Goal: Information Seeking & Learning: Learn about a topic

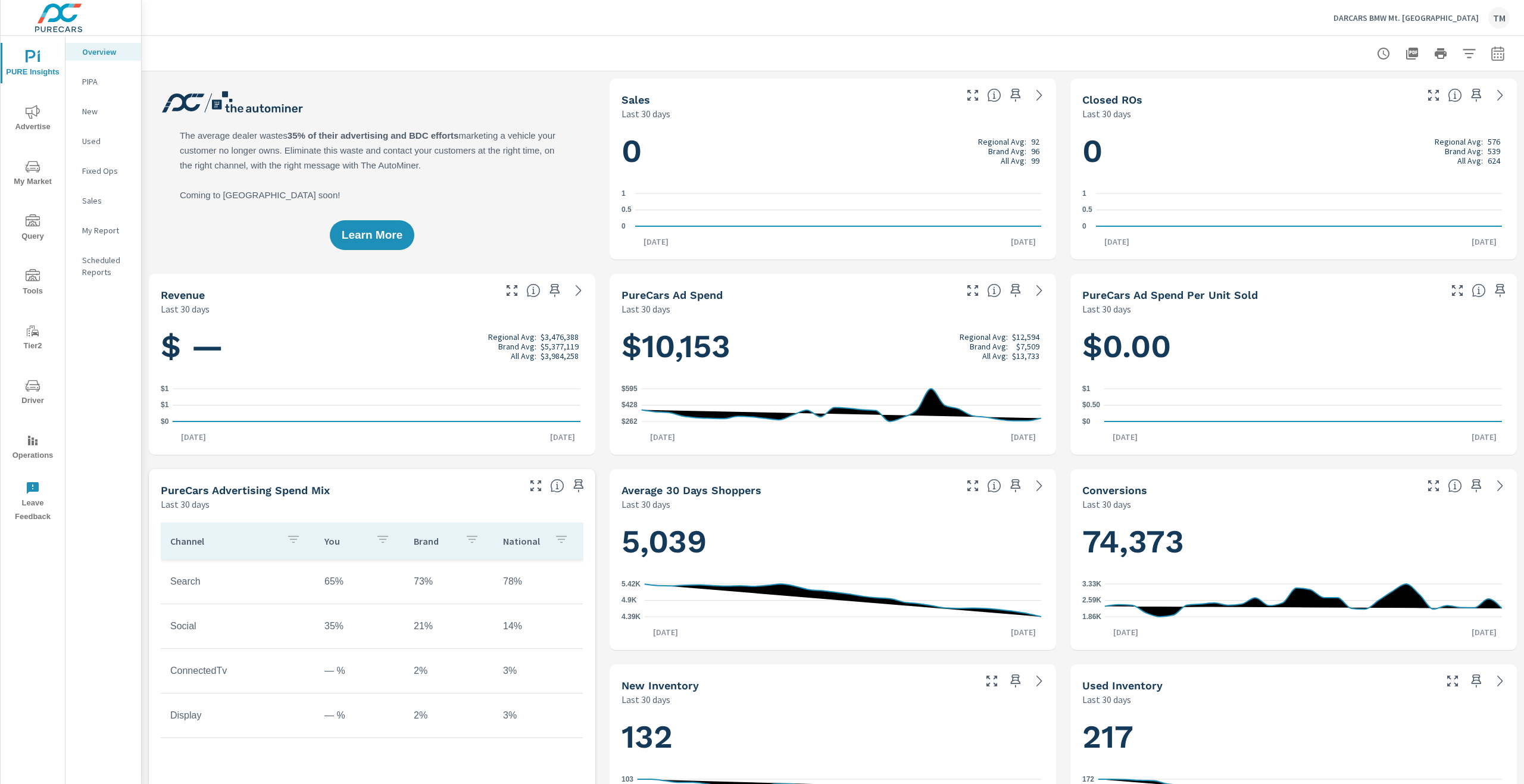
scroll to position [1, 0]
click at [40, 168] on icon "nav menu" at bounding box center [33, 166] width 14 height 12
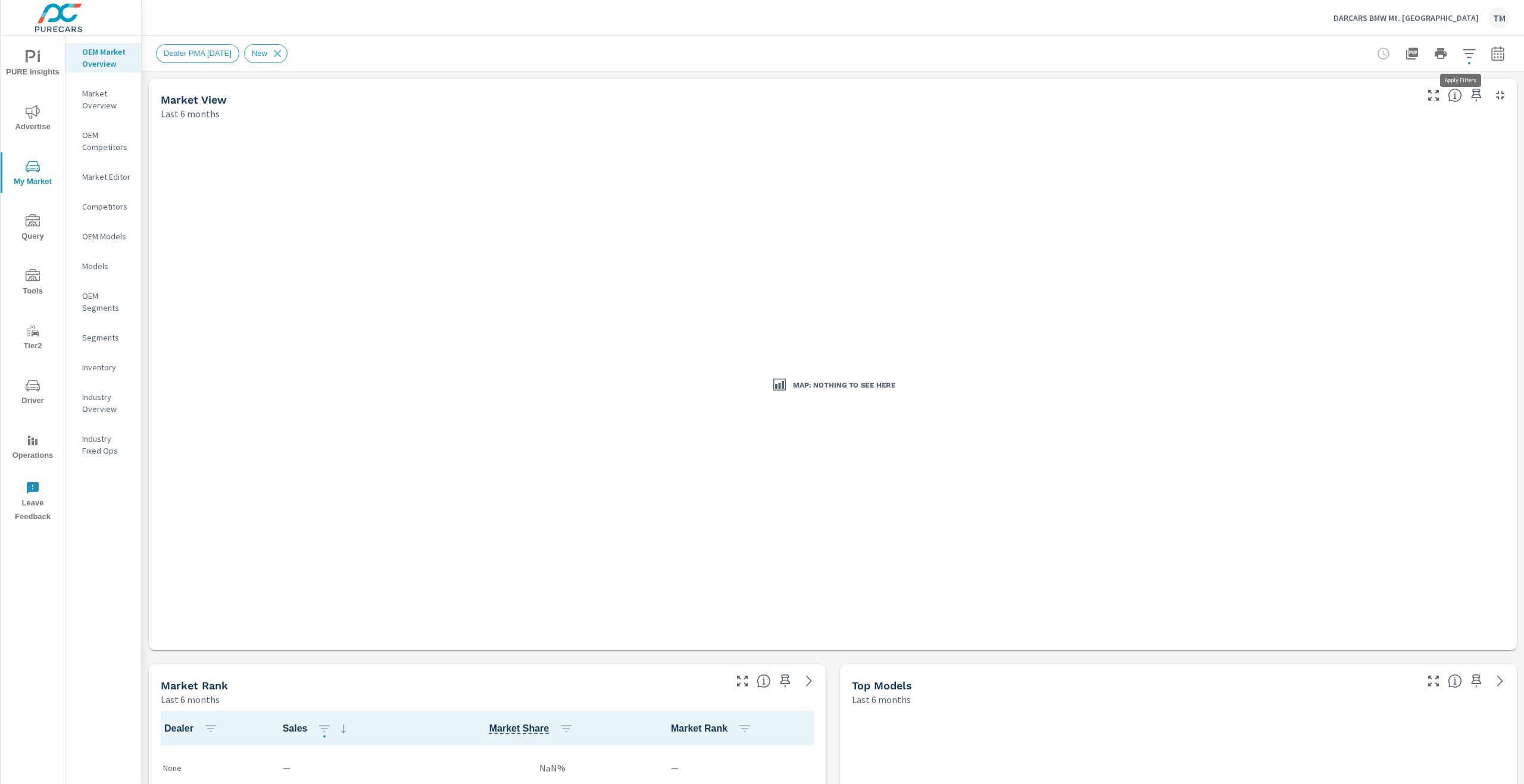
click at [1463, 59] on icon "button" at bounding box center [1470, 54] width 14 height 14
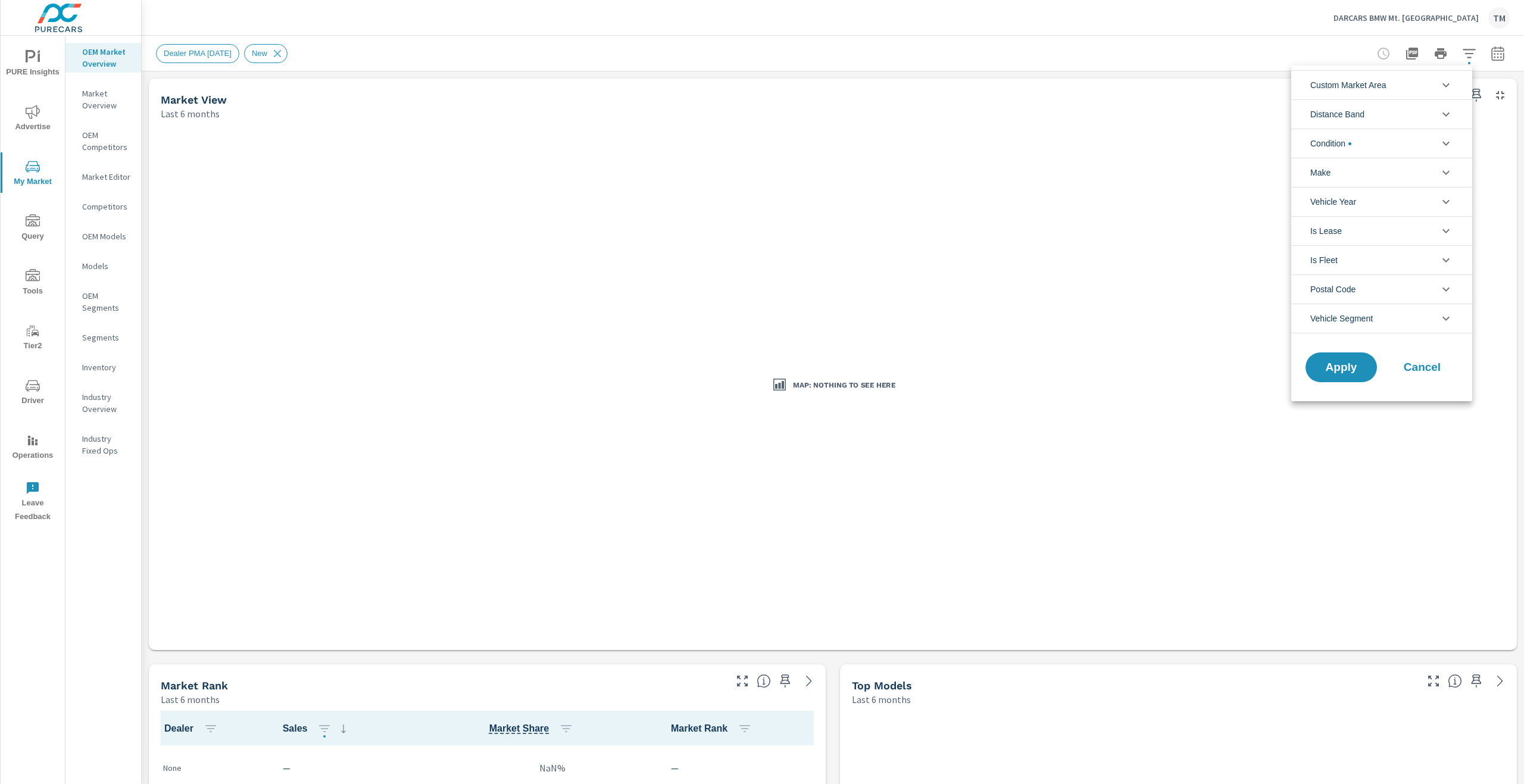
click at [1381, 142] on li "Condition" at bounding box center [1381, 143] width 181 height 29
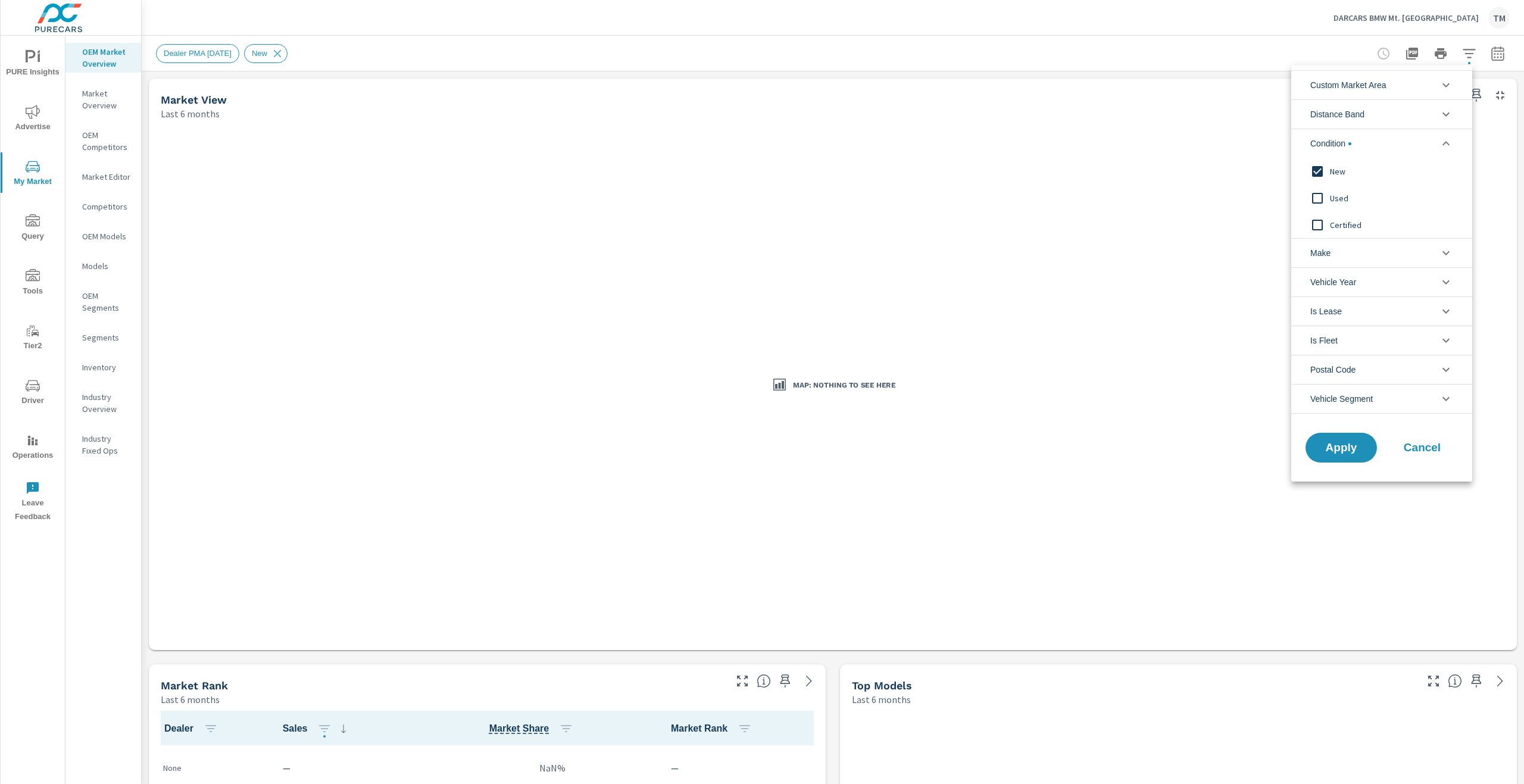
click at [1381, 143] on li "Condition" at bounding box center [1381, 143] width 181 height 29
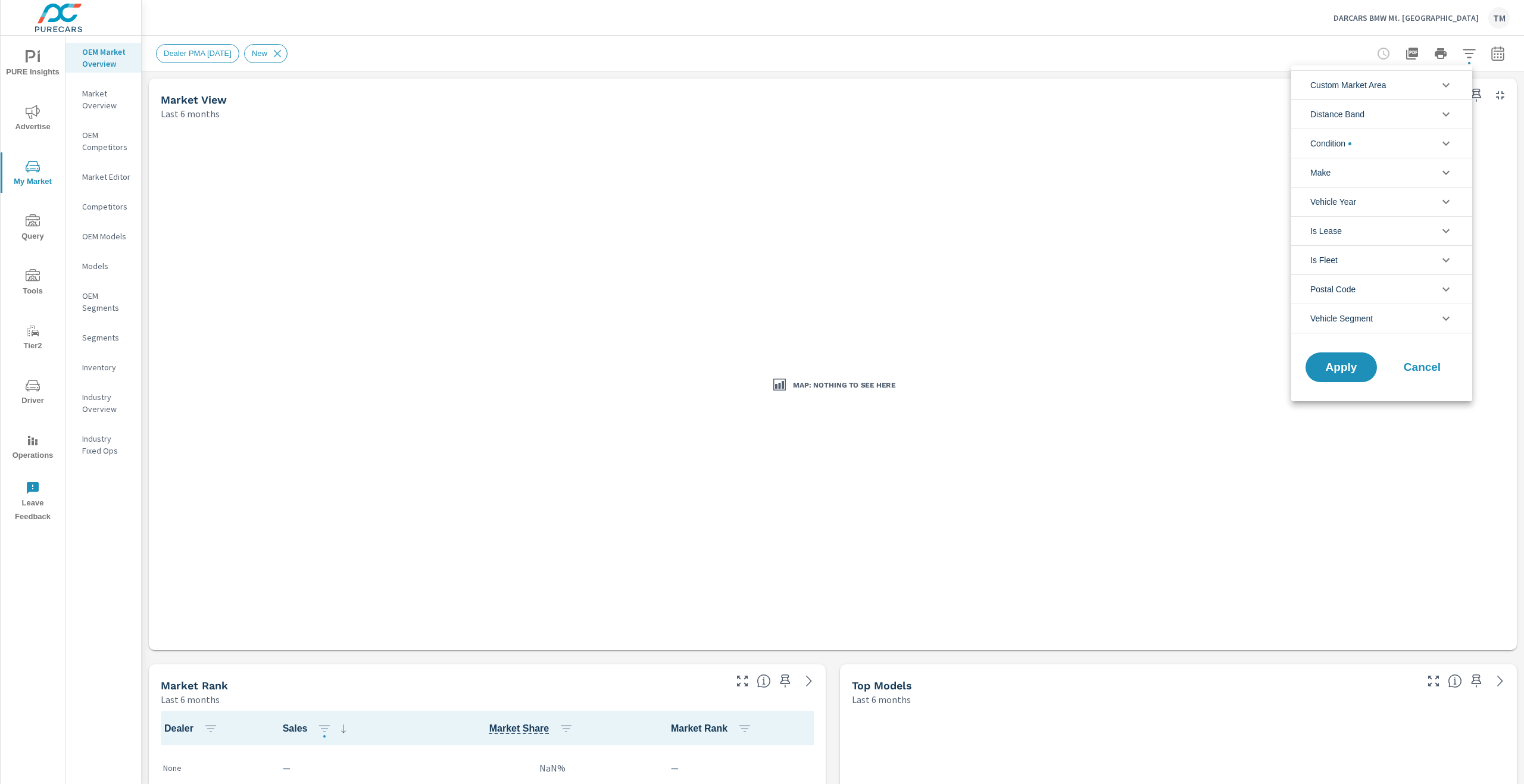
click at [1384, 116] on li "Distance Band" at bounding box center [1381, 114] width 181 height 29
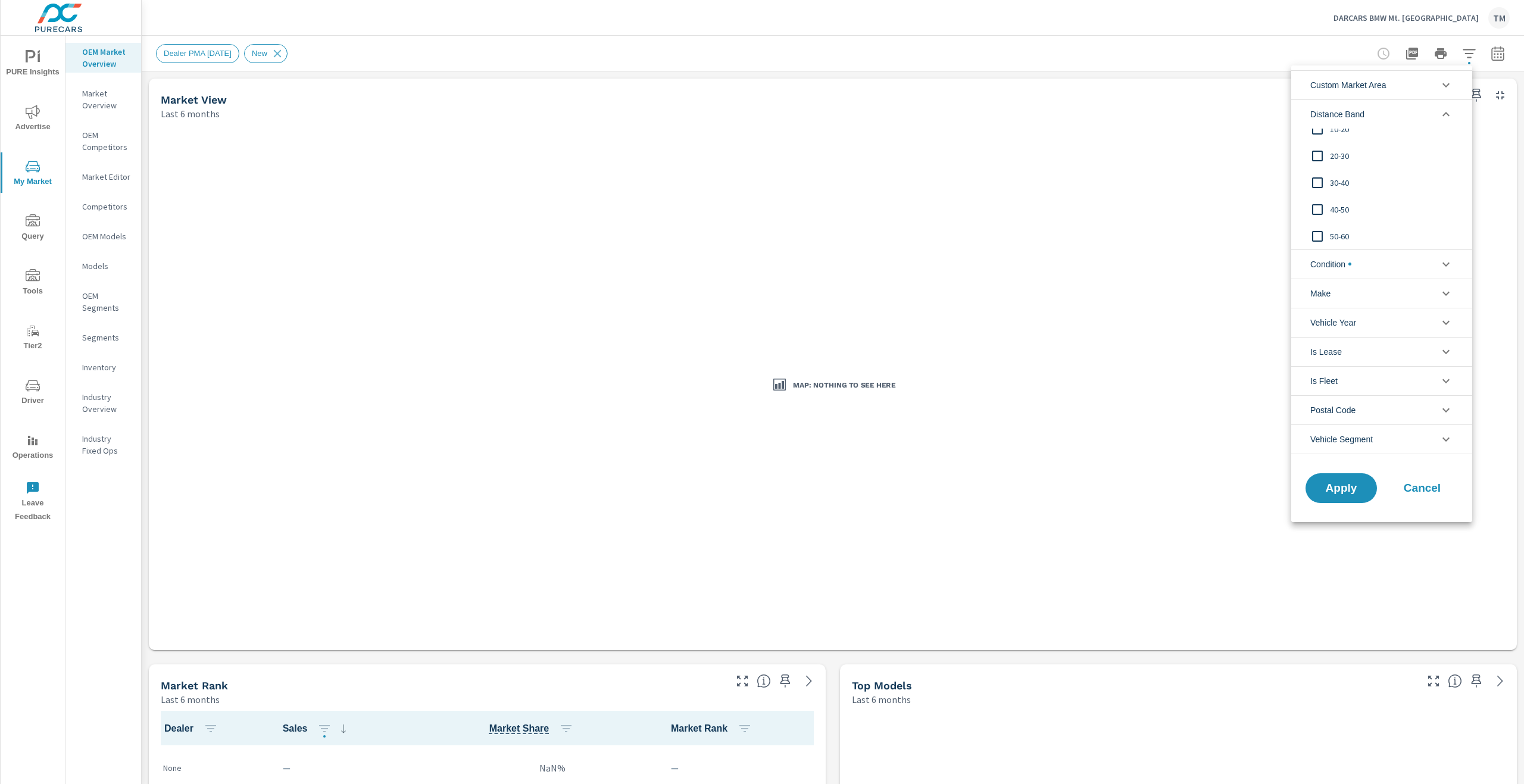
click at [1383, 95] on span "Custom Market Area" at bounding box center [1349, 85] width 76 height 29
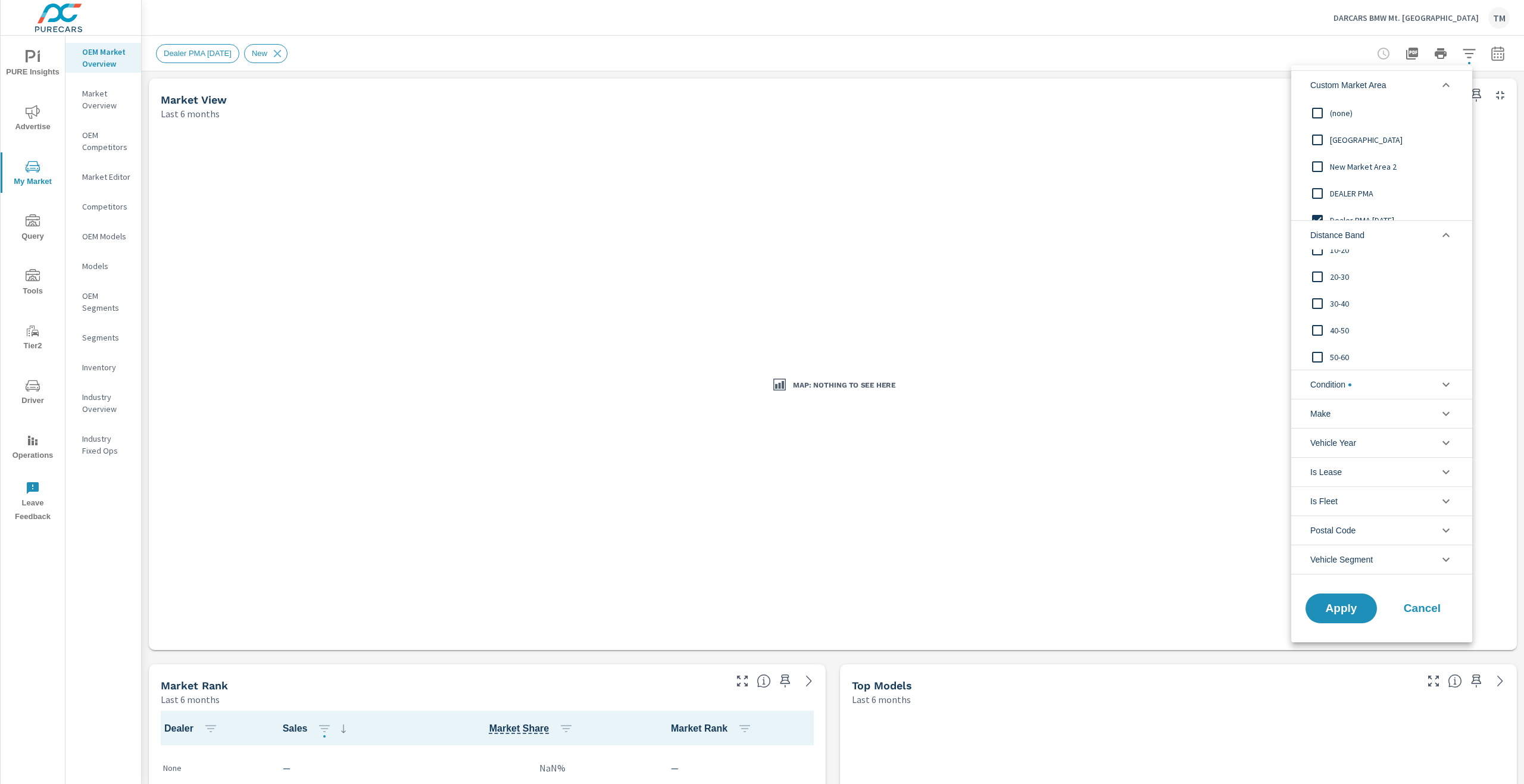
click at [1368, 114] on span "(none)" at bounding box center [1395, 113] width 130 height 14
click at [1345, 609] on span "Apply" at bounding box center [1341, 609] width 49 height 12
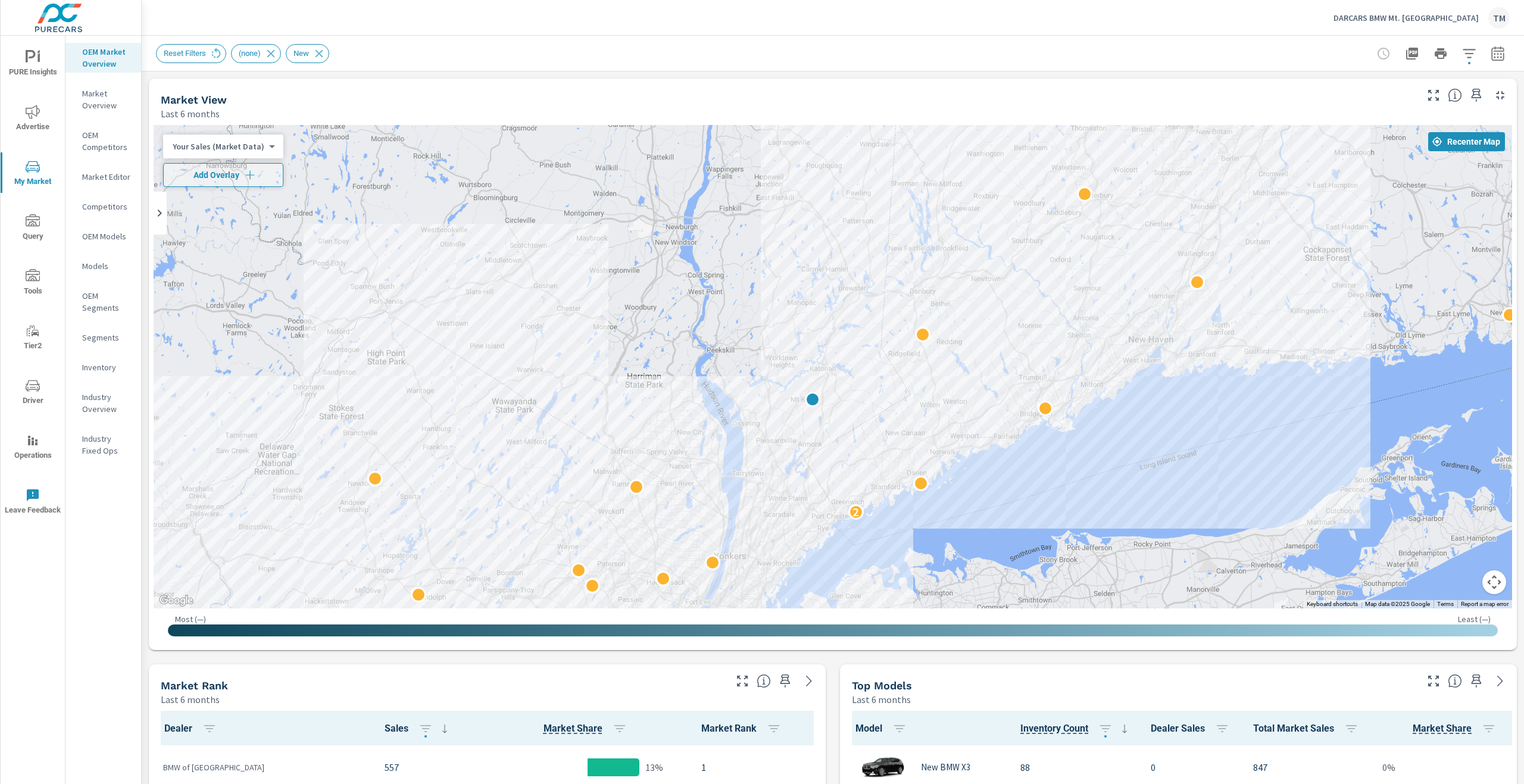
drag, startPoint x: 1334, startPoint y: 298, endPoint x: 1257, endPoint y: 340, distance: 87.7
click at [1257, 340] on div "2" at bounding box center [833, 366] width 1359 height 483
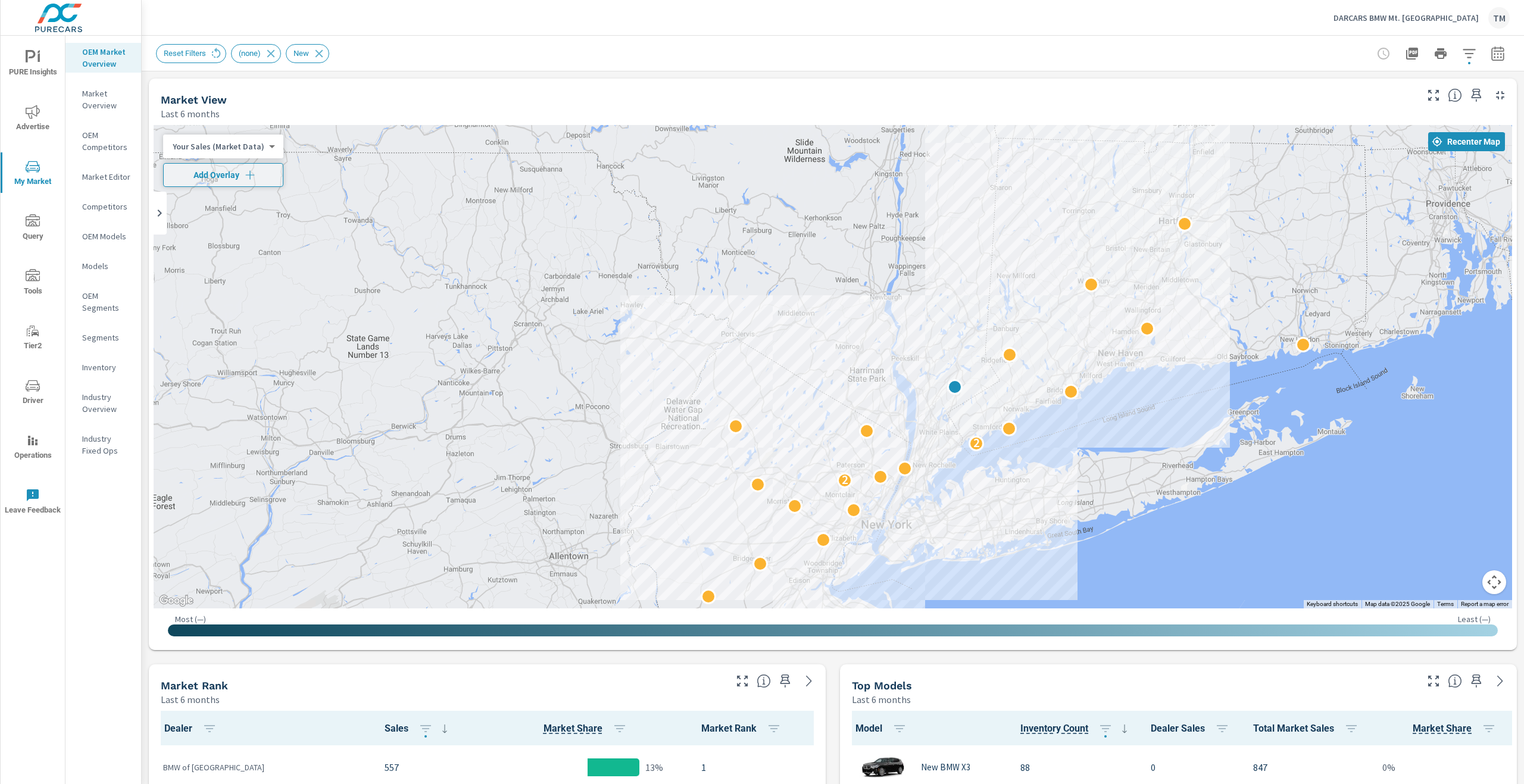
drag, startPoint x: 1273, startPoint y: 308, endPoint x: 1239, endPoint y: 306, distance: 34.1
click at [1239, 306] on div "2 2" at bounding box center [833, 366] width 1359 height 483
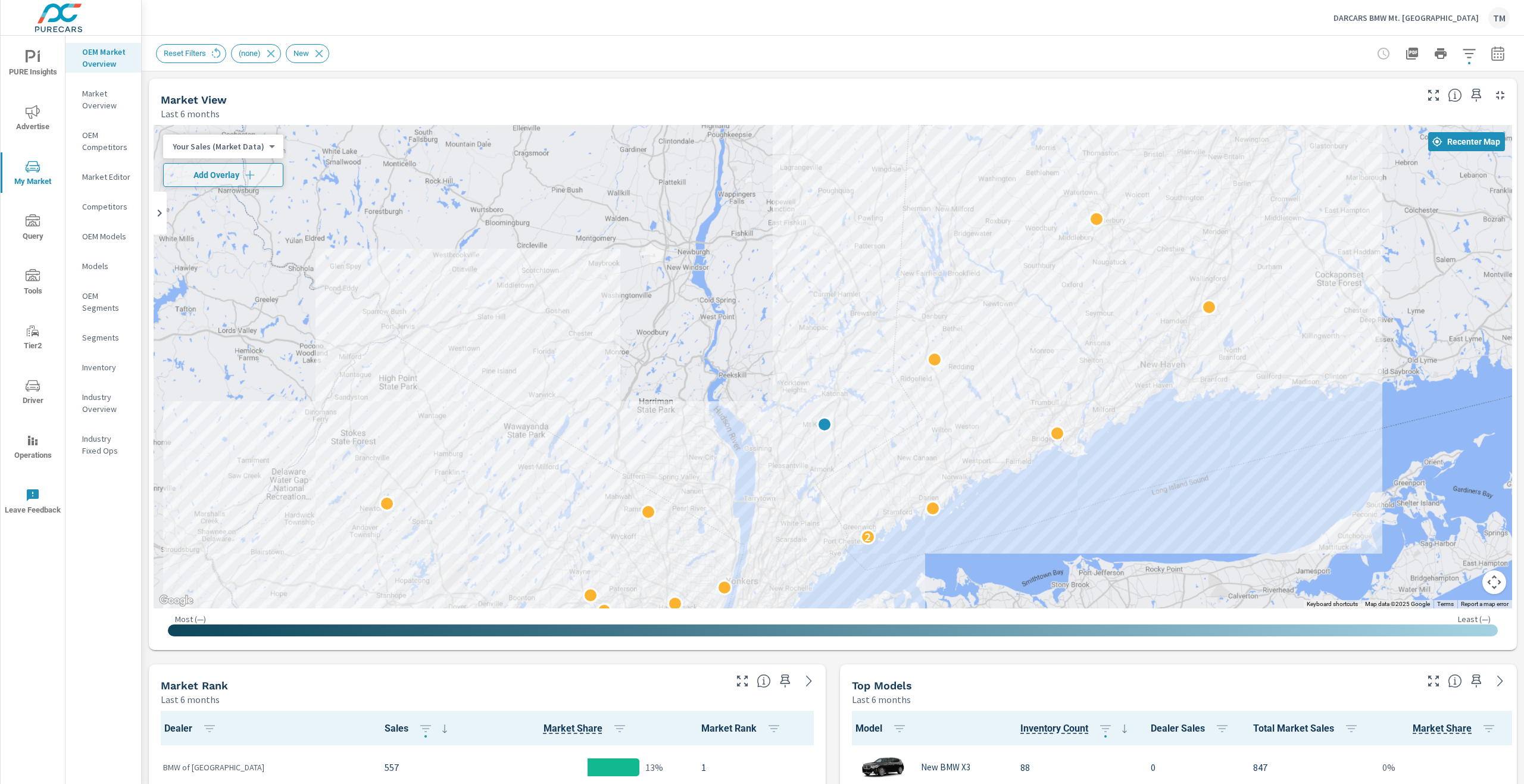
drag, startPoint x: 1166, startPoint y: 391, endPoint x: 1131, endPoint y: 482, distance: 97.5
click at [1132, 481] on div "2" at bounding box center [833, 366] width 1359 height 483
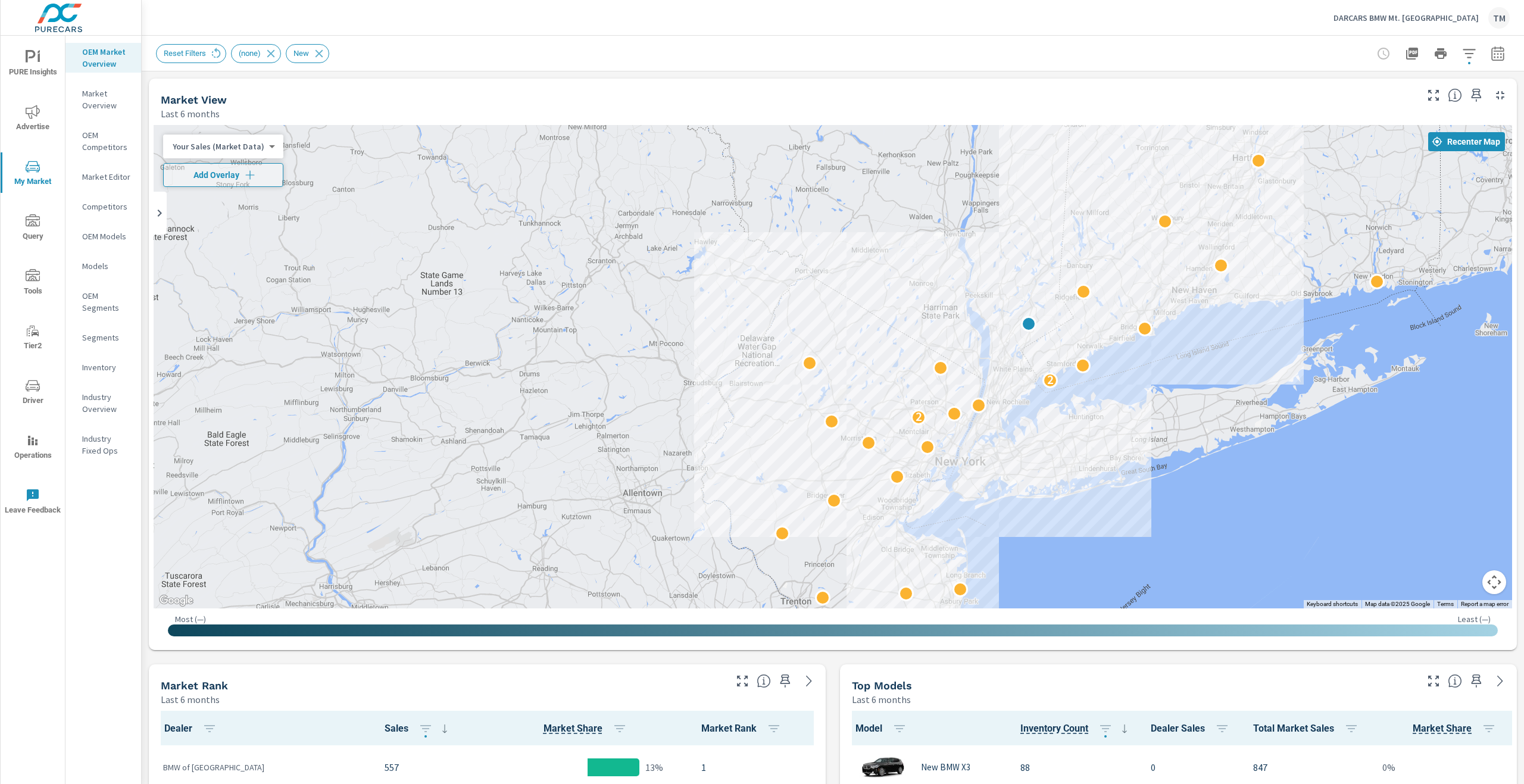
drag, startPoint x: 1214, startPoint y: 559, endPoint x: 1272, endPoint y: 399, distance: 170.2
